Goal: Information Seeking & Learning: Learn about a topic

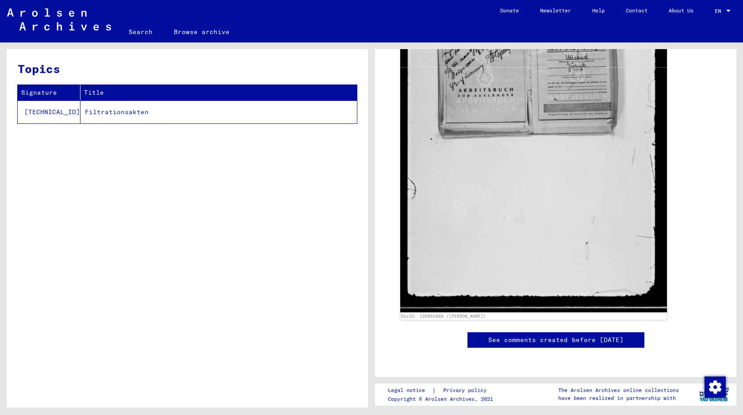
scroll to position [121, 0]
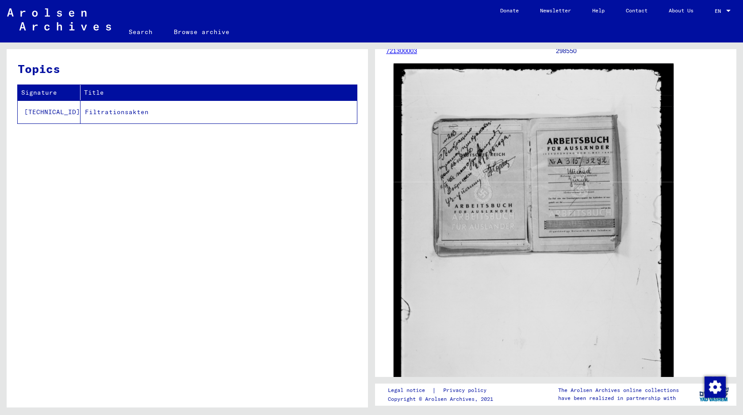
click at [494, 222] on img at bounding box center [533, 251] width 280 height 375
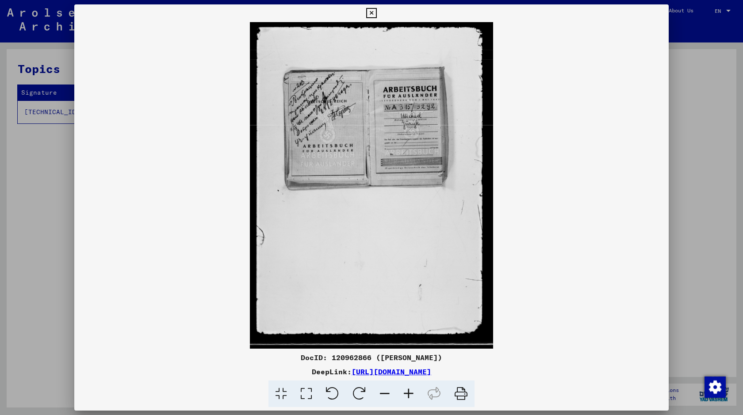
click at [691, 183] on div at bounding box center [371, 207] width 743 height 415
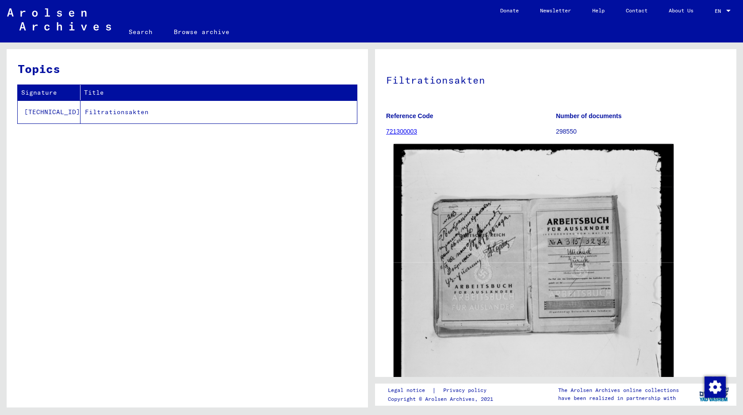
scroll to position [0, 0]
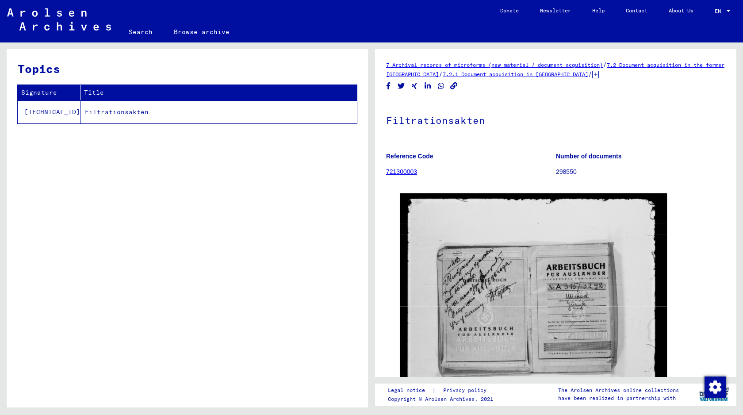
click at [599, 73] on icon at bounding box center [595, 75] width 7 height 8
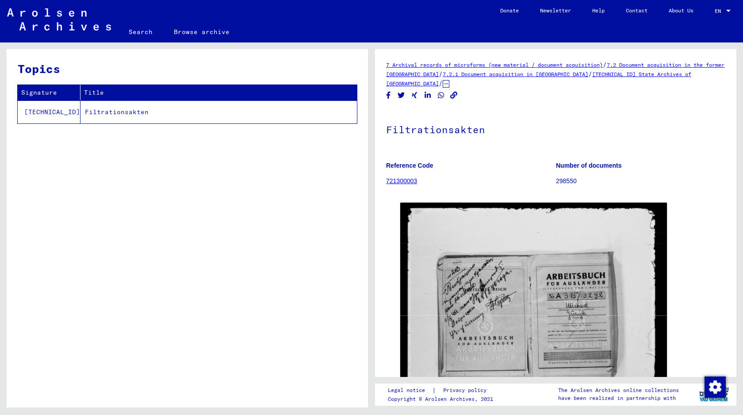
click at [443, 83] on icon at bounding box center [446, 84] width 7 height 8
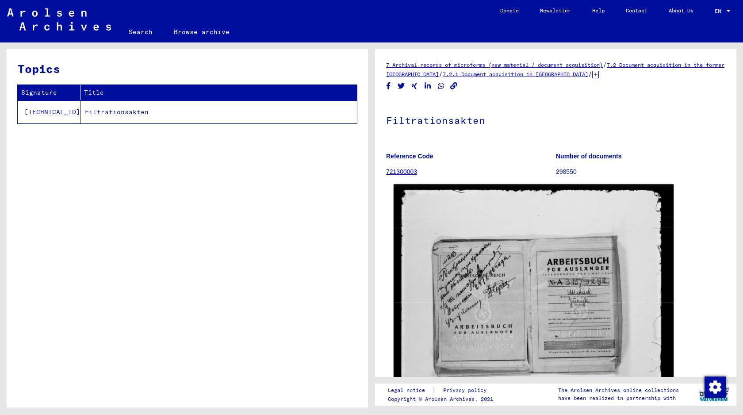
click at [481, 257] on img at bounding box center [533, 371] width 280 height 375
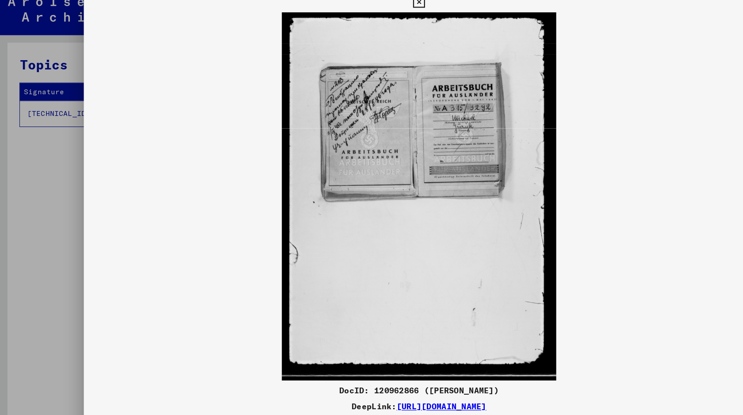
click at [368, 14] on icon at bounding box center [371, 13] width 10 height 11
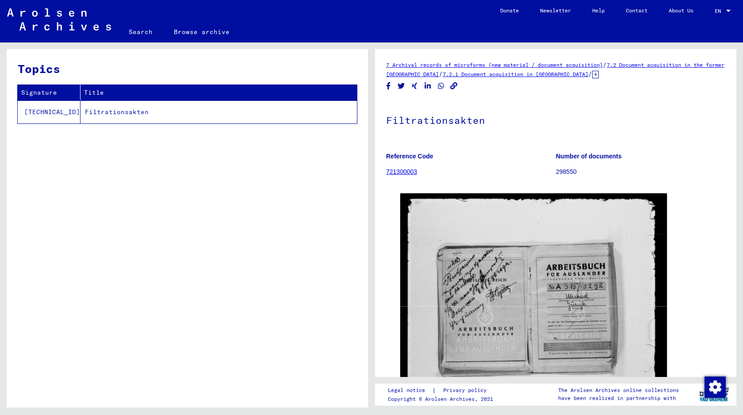
click at [404, 169] on link "721300003" at bounding box center [401, 171] width 31 height 7
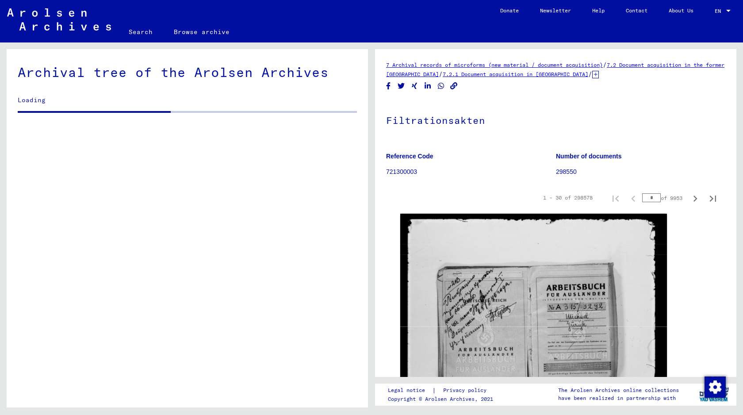
scroll to position [423, 0]
